Goal: Go to known website: Access a specific website the user already knows

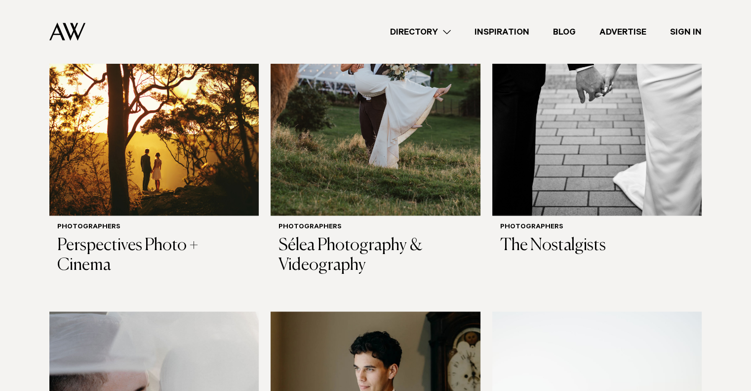
scroll to position [1609, 0]
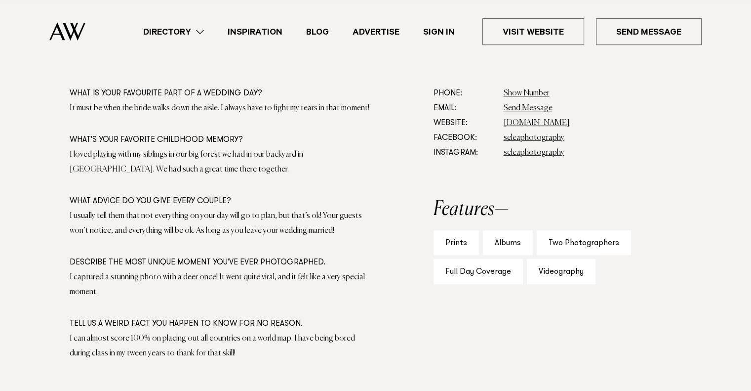
scroll to position [589, 0]
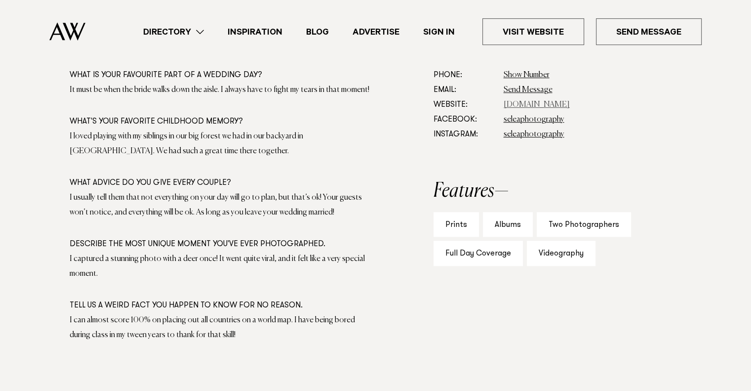
click at [560, 101] on link "www.seleaphotography.com" at bounding box center [537, 105] width 66 height 8
